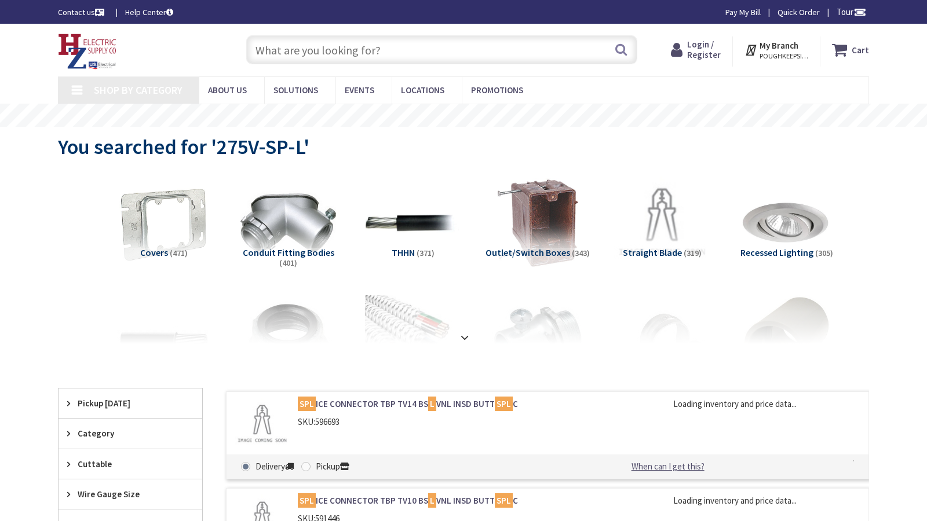
type input "Tonnelle Ave, North Bergen, NJ 07047, USA"
